Goal: Information Seeking & Learning: Understand process/instructions

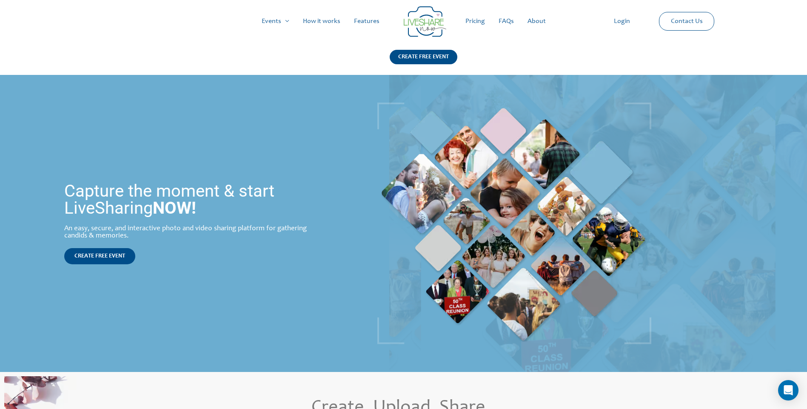
click at [477, 20] on link "Pricing" at bounding box center [475, 21] width 33 height 27
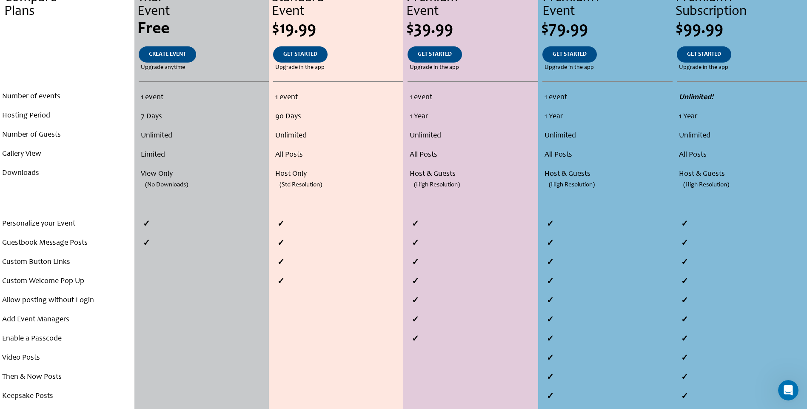
scroll to position [170, 0]
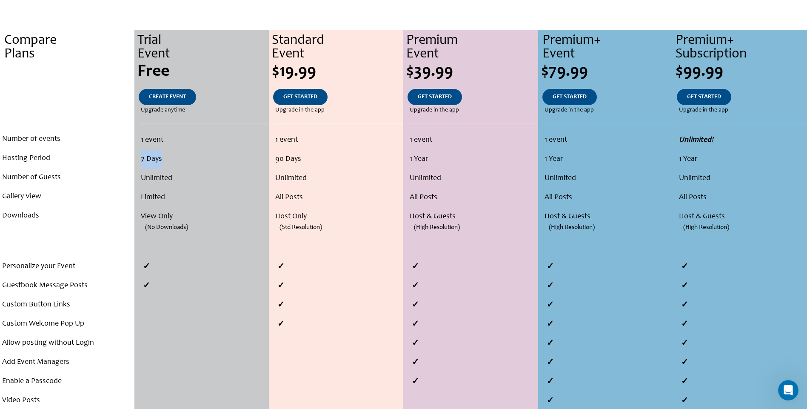
drag, startPoint x: 141, startPoint y: 163, endPoint x: 165, endPoint y: 161, distance: 23.5
click at [165, 161] on li "7 Days" at bounding box center [203, 159] width 125 height 19
drag, startPoint x: 165, startPoint y: 161, endPoint x: 194, endPoint y: 189, distance: 40.9
click at [194, 189] on li "Limited" at bounding box center [203, 197] width 125 height 19
drag, startPoint x: 150, startPoint y: 215, endPoint x: 174, endPoint y: 229, distance: 28.6
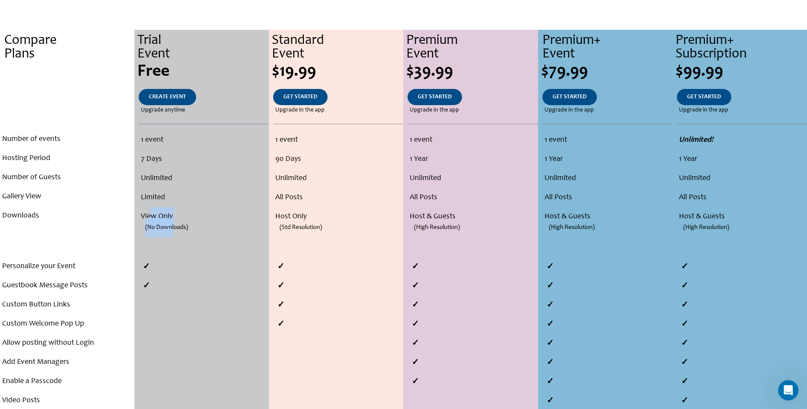
click at [174, 229] on ul "1 event 7 Days Unlimited Limited View Only (No Downloads)" at bounding box center [202, 188] width 130 height 115
drag, startPoint x: 174, startPoint y: 229, endPoint x: 191, endPoint y: 290, distance: 62.8
click at [191, 290] on li at bounding box center [204, 285] width 130 height 19
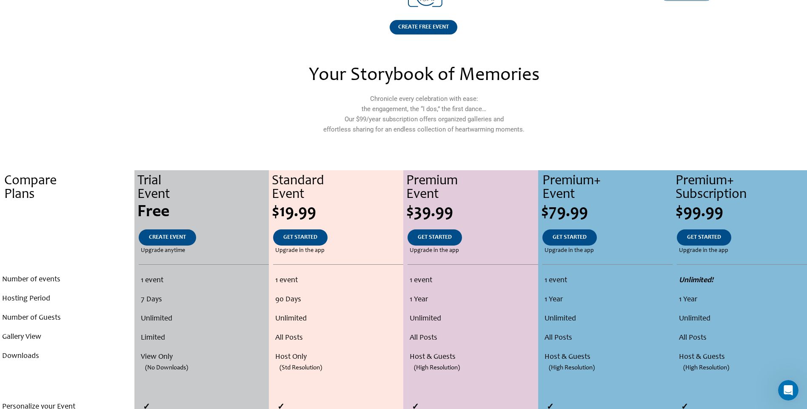
scroll to position [0, 0]
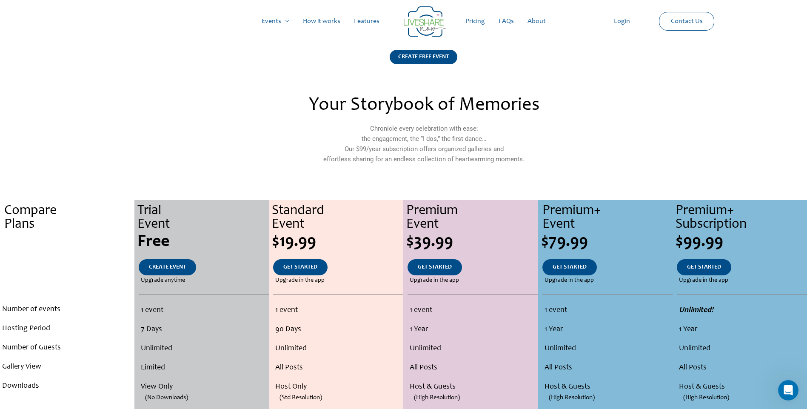
click at [505, 20] on link "FAQs" at bounding box center [506, 21] width 29 height 27
